Goal: Task Accomplishment & Management: Complete application form

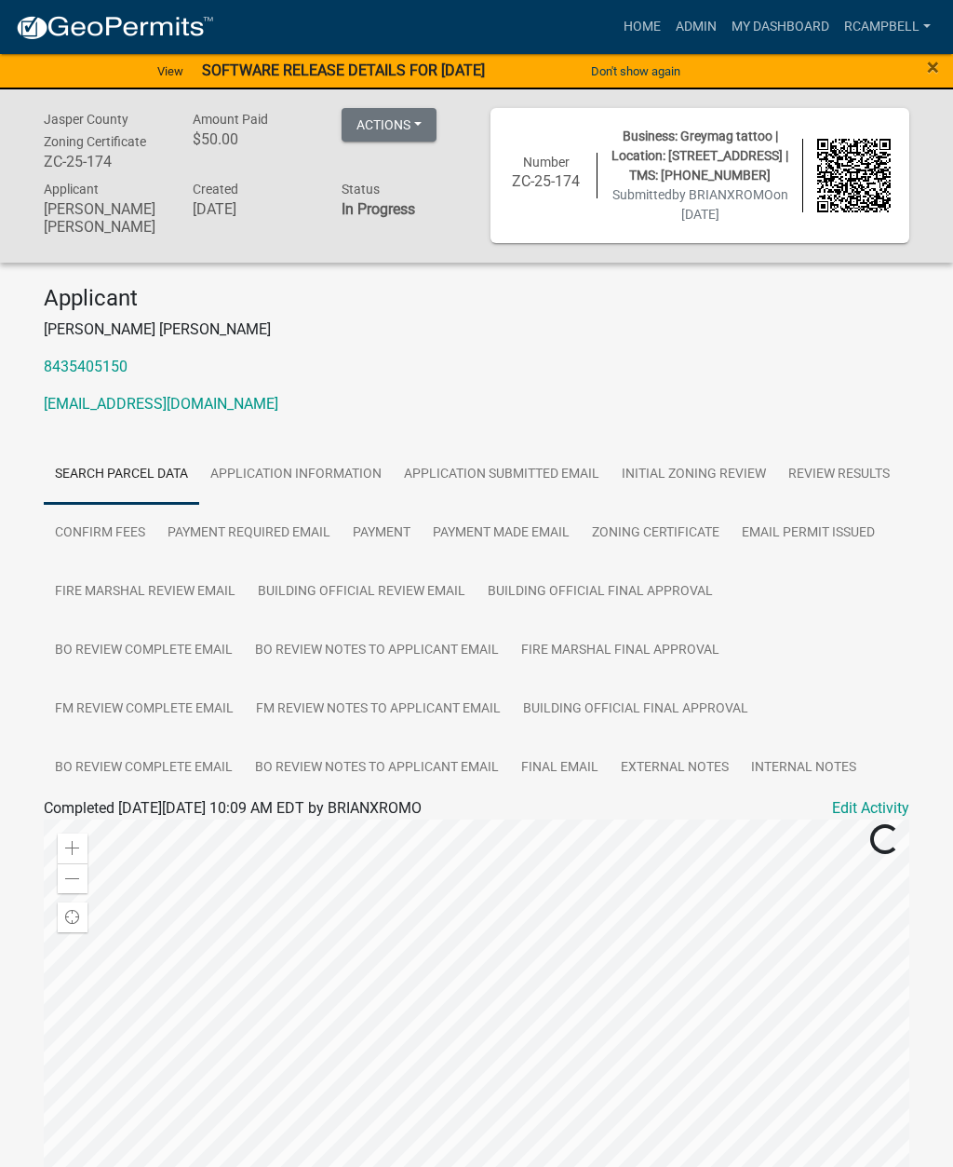
scroll to position [246, 0]
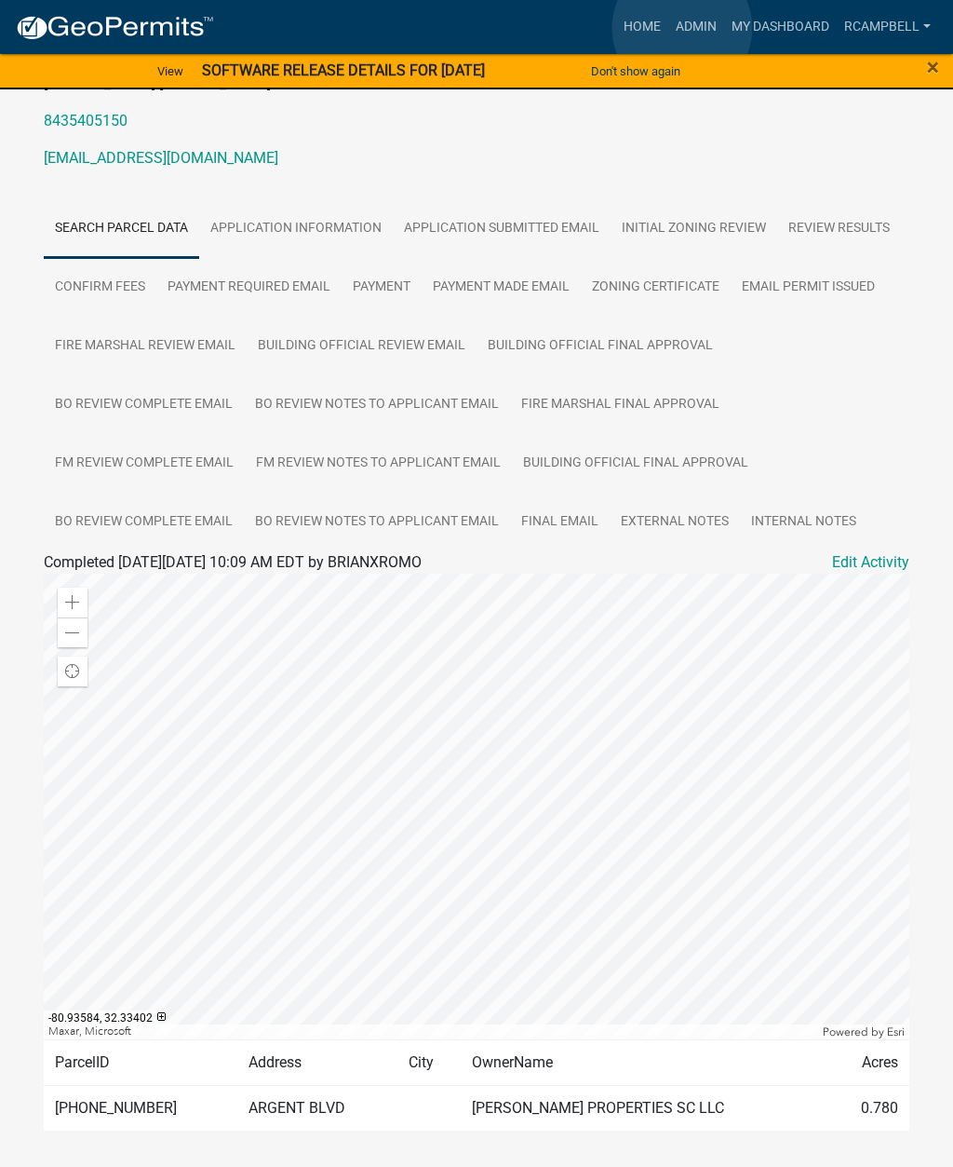
click at [683, 28] on link "Admin" at bounding box center [696, 26] width 56 height 35
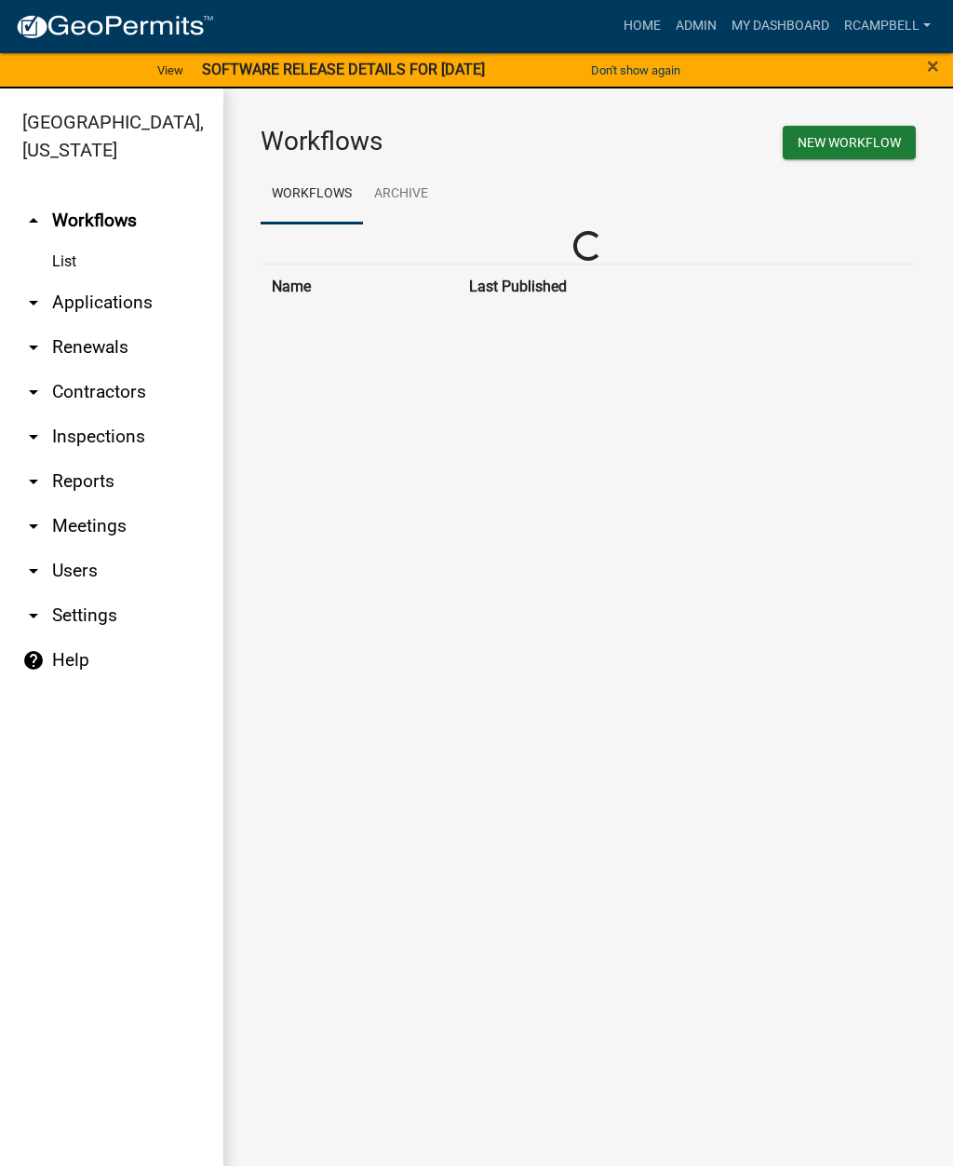
scroll to position [1, 0]
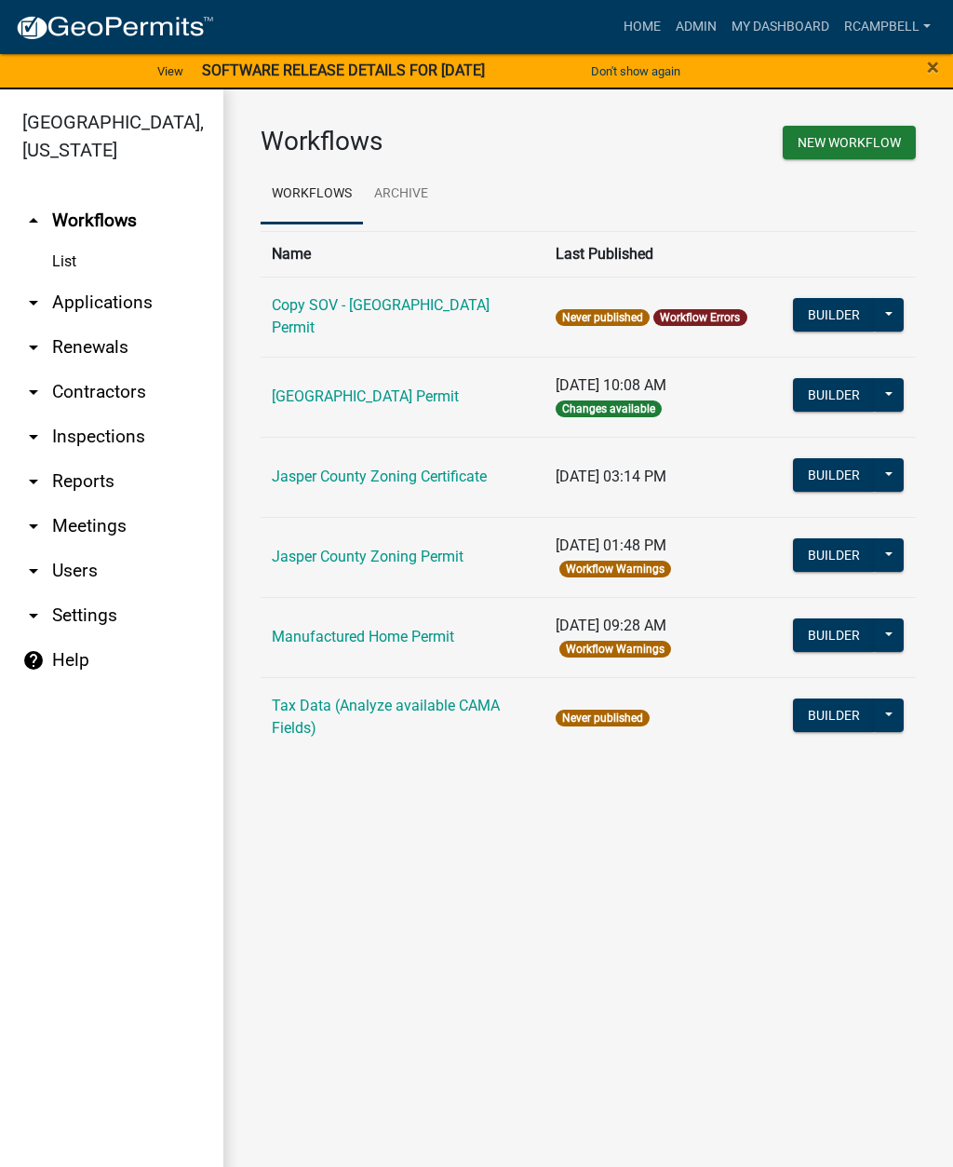
click at [130, 298] on link "arrow_drop_down Applications" at bounding box center [111, 302] width 223 height 45
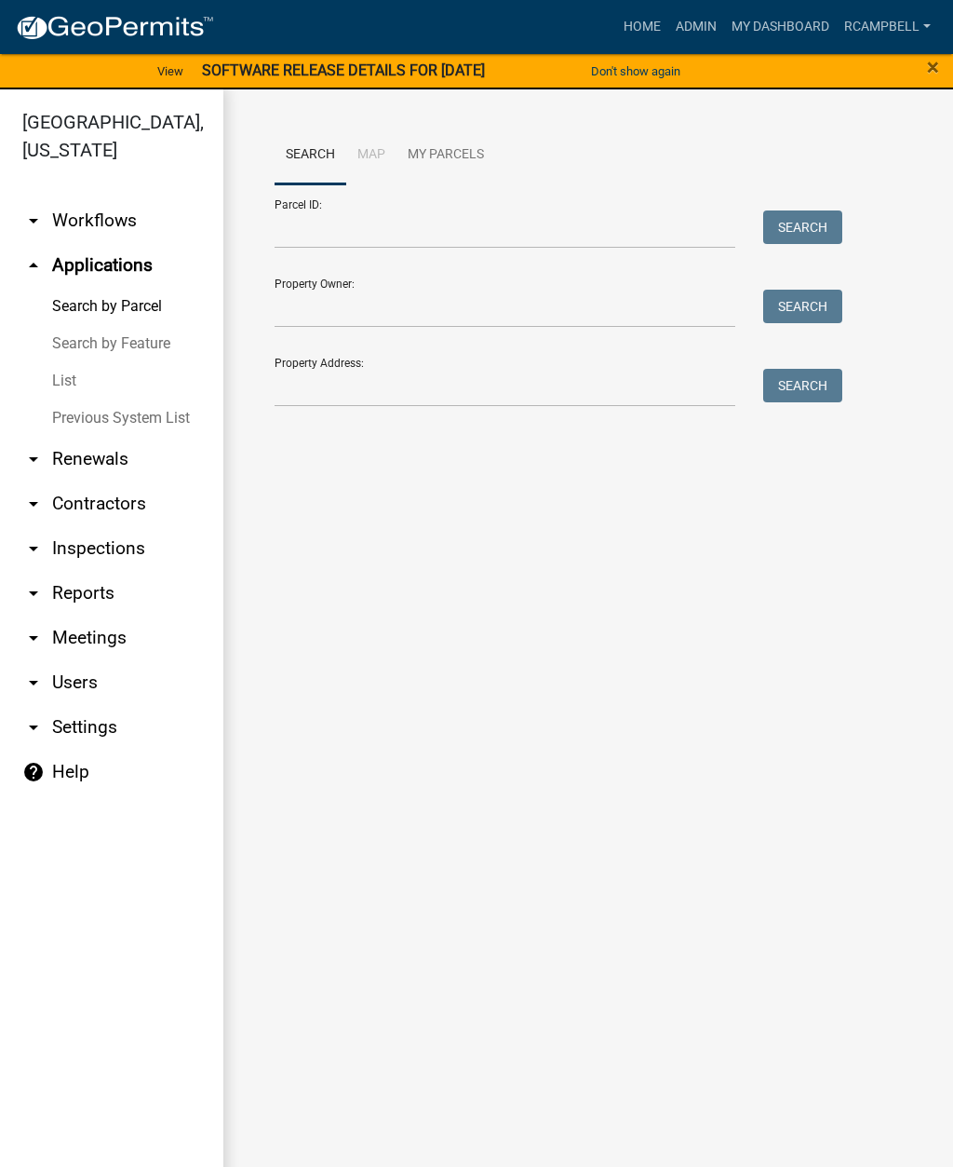
click at [75, 379] on link "List" at bounding box center [111, 380] width 223 height 37
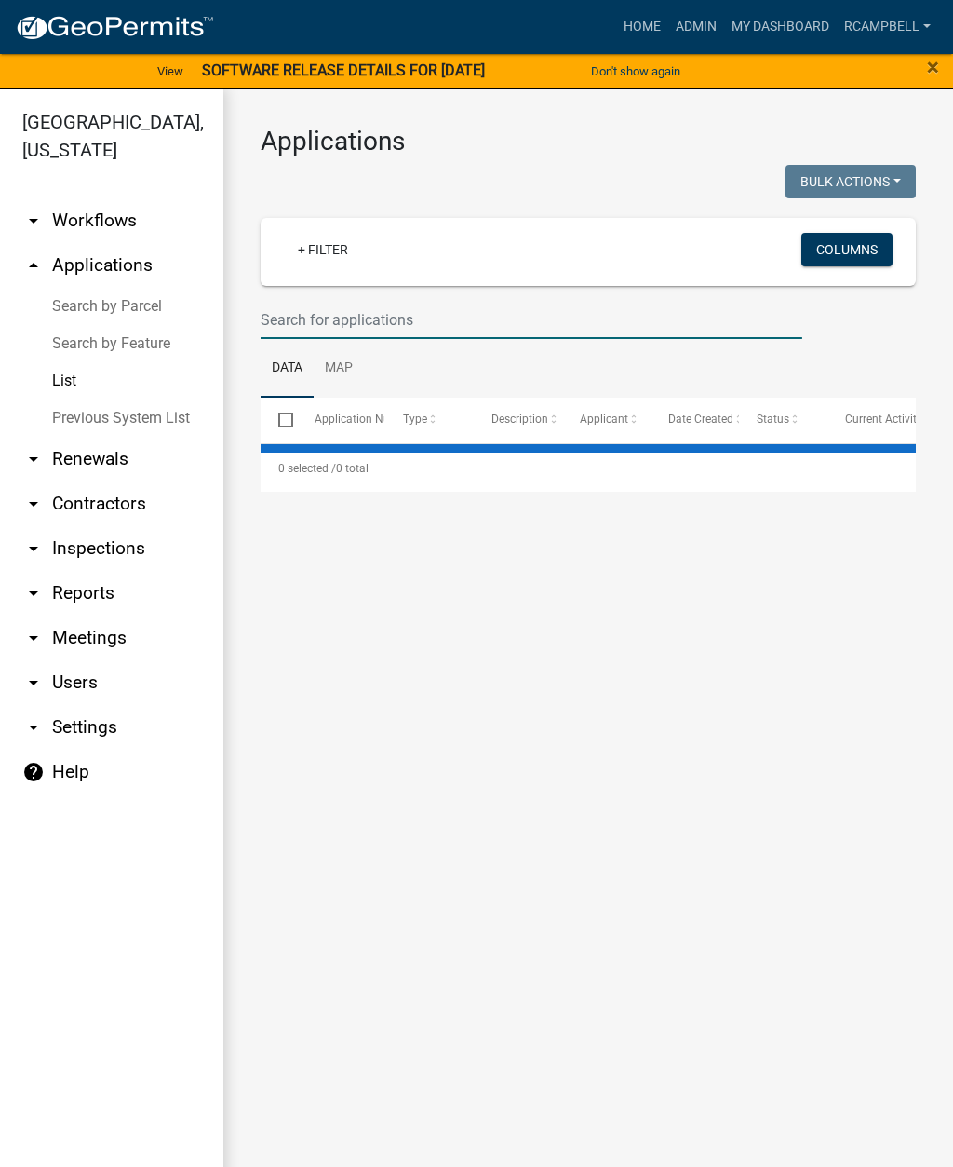
click at [350, 317] on input "text" at bounding box center [532, 320] width 542 height 38
select select "2: 50"
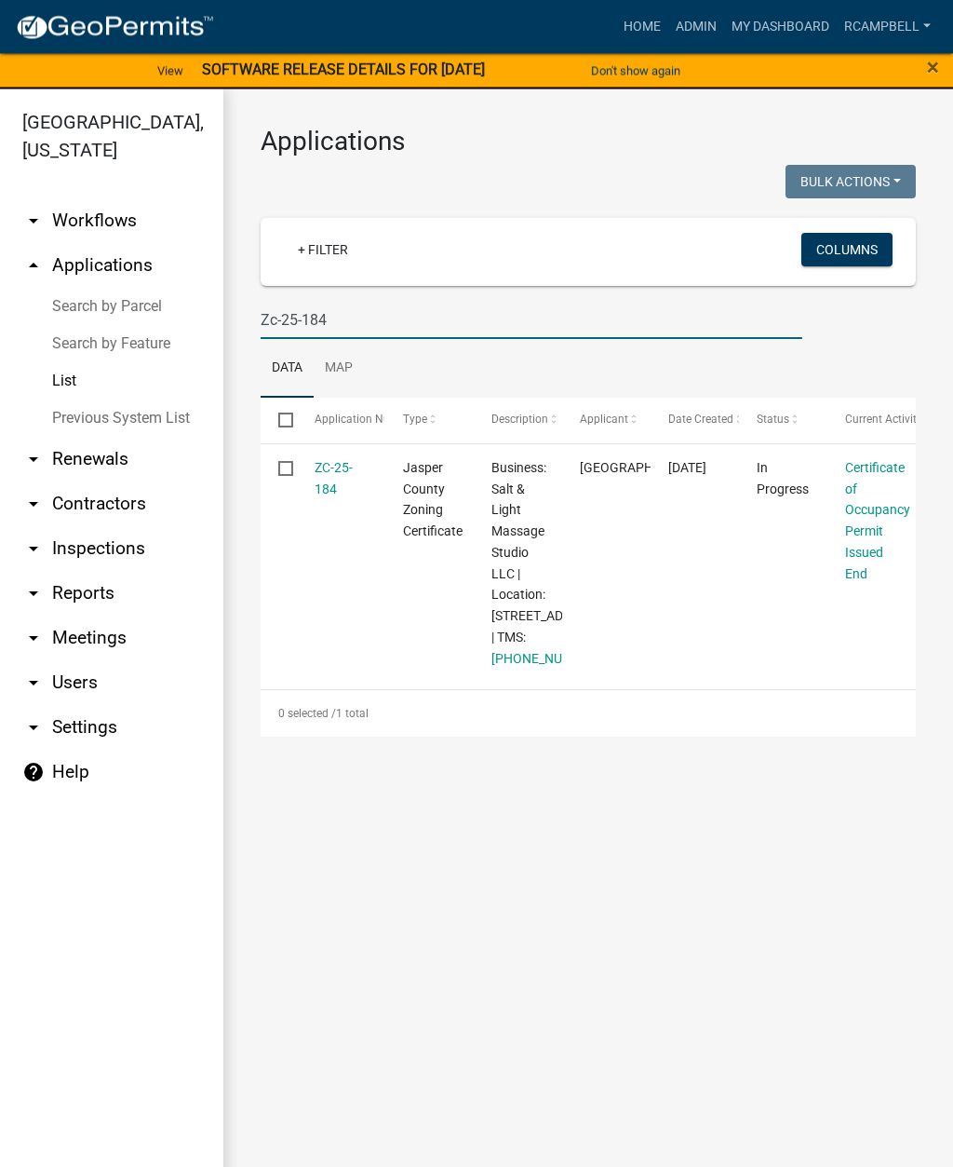
type input "Zc-25-184"
click at [322, 489] on link "ZC-25-184" at bounding box center [334, 479] width 38 height 36
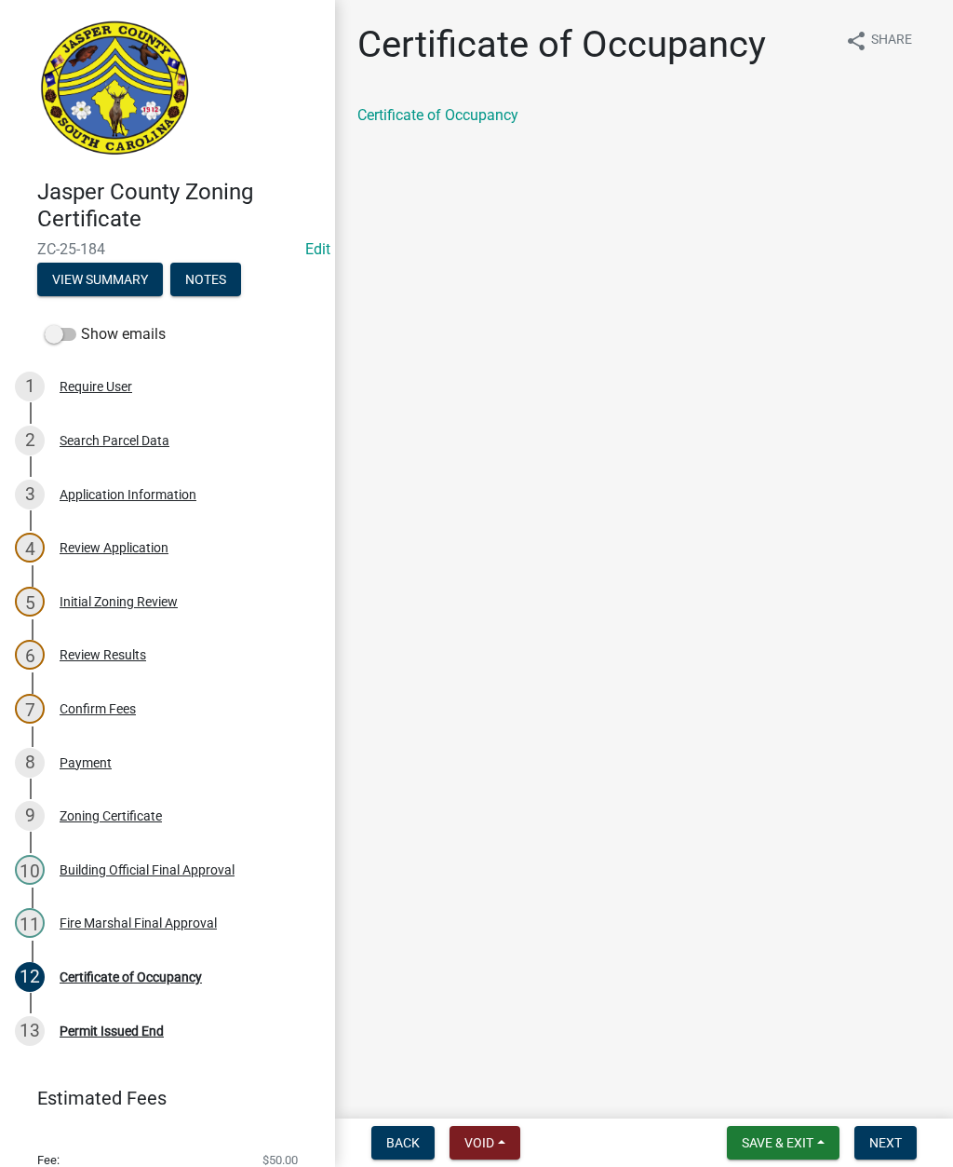
click at [902, 1136] on button "Next" at bounding box center [886, 1143] width 62 height 34
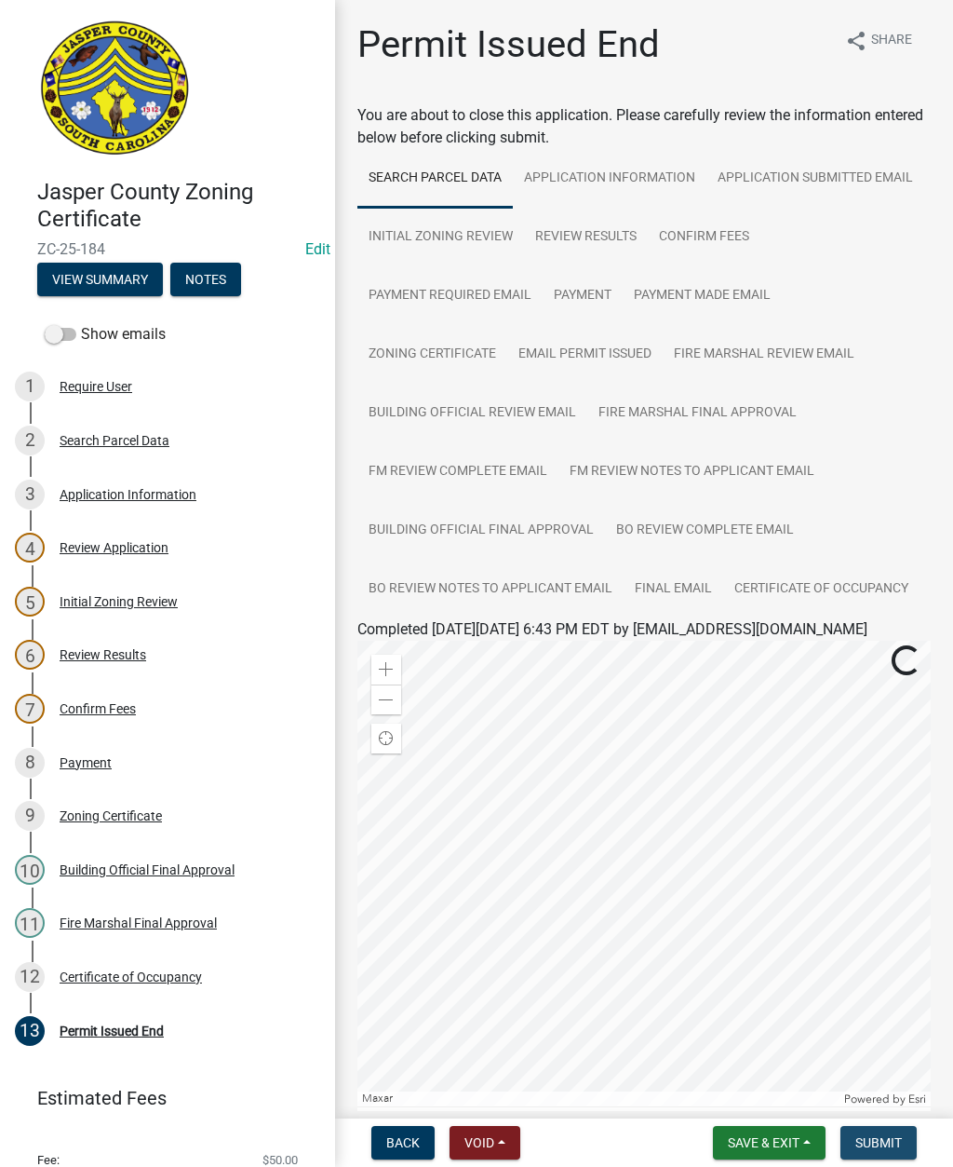
click at [879, 1130] on button "Submit" at bounding box center [879, 1143] width 76 height 34
